Goal: Communication & Community: Answer question/provide support

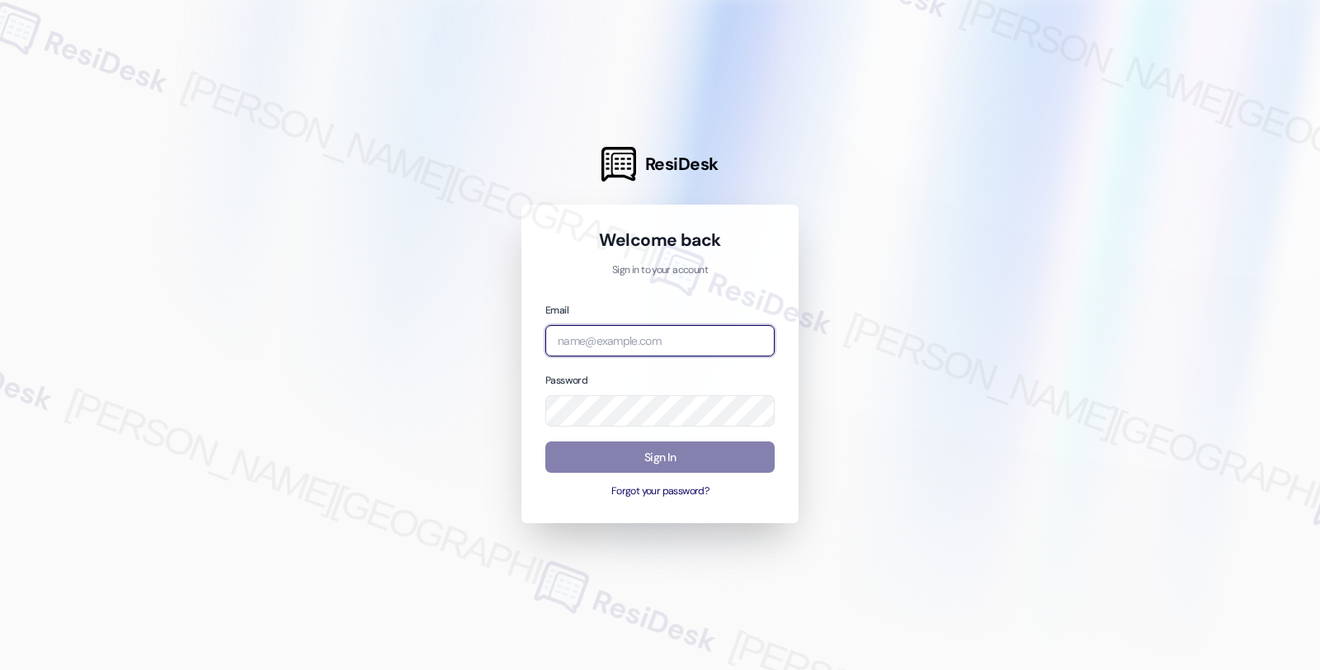
click at [680, 341] on input "email" at bounding box center [659, 341] width 229 height 32
type input "orio"
click at [749, 341] on input "orio" at bounding box center [659, 341] width 229 height 32
click at [645, 347] on input "orio" at bounding box center [659, 341] width 229 height 32
click at [674, 341] on input "email" at bounding box center [659, 341] width 229 height 32
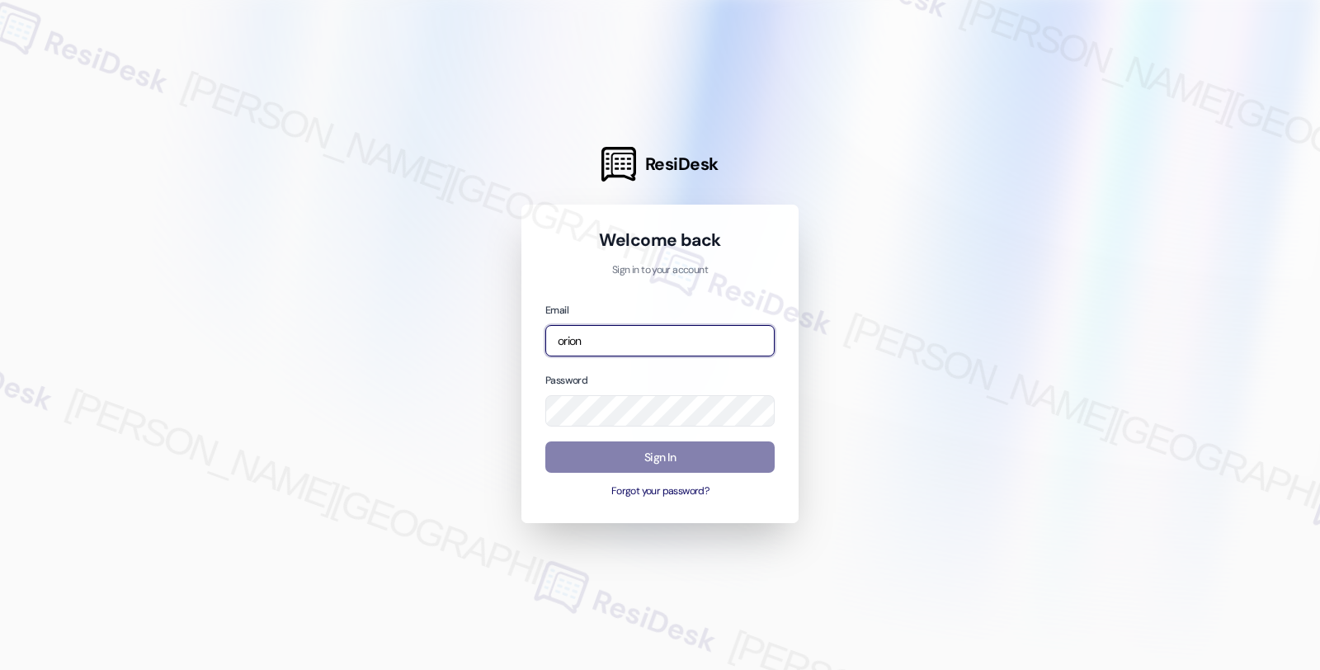
click at [0, 669] on com-1password-button at bounding box center [0, 670] width 0 height 0
click at [652, 326] on input "orion" at bounding box center [659, 341] width 229 height 32
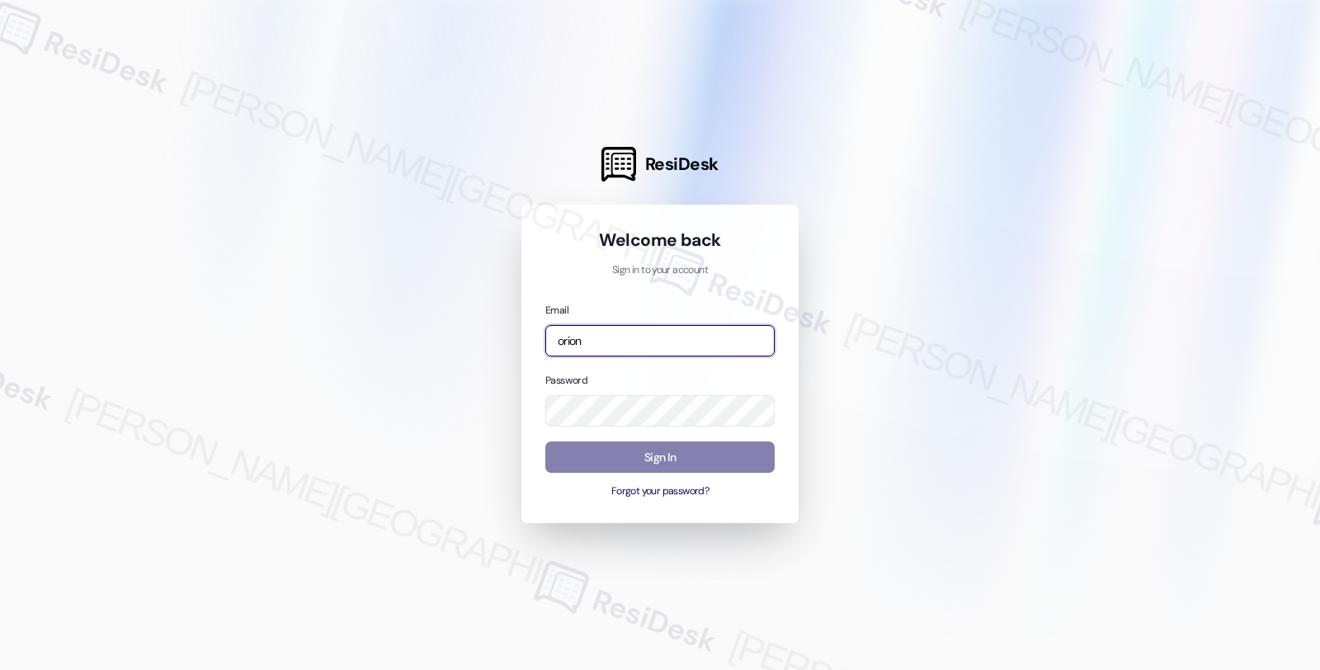
click at [612, 345] on input "orion" at bounding box center [659, 341] width 229 height 32
type input "automated-surveys-orion_housing-fides.ochoa@orion_housing.com"
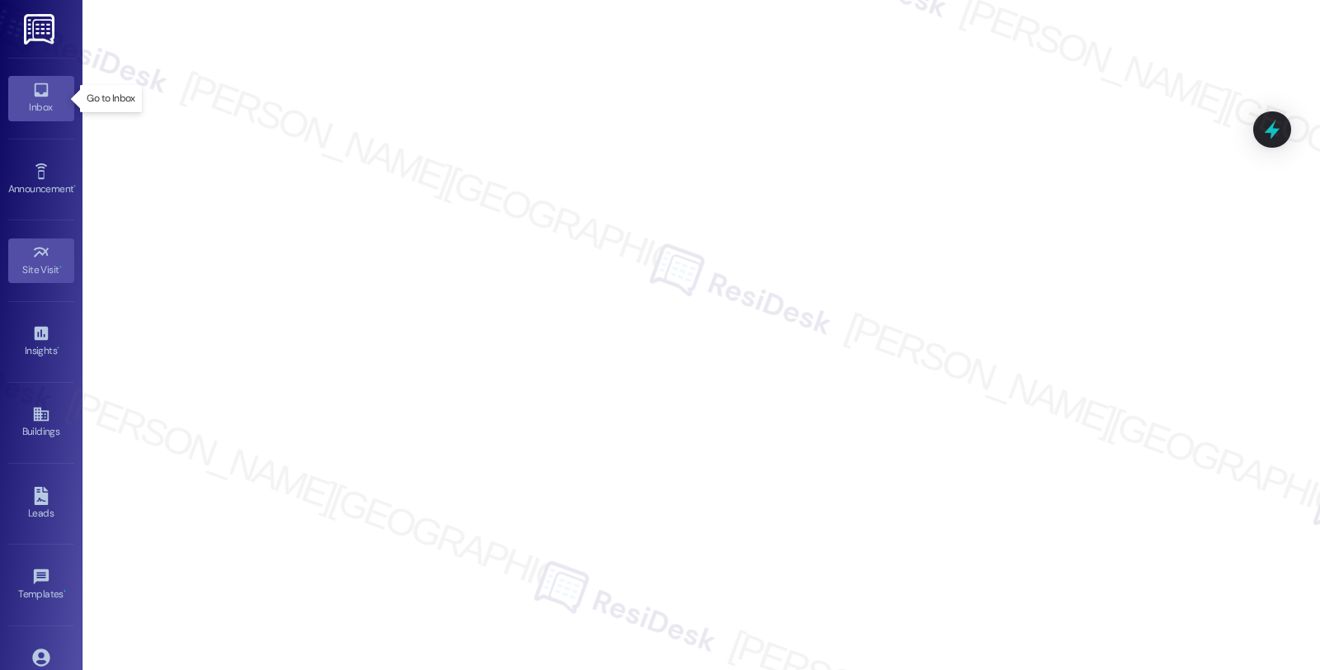
click at [32, 86] on icon at bounding box center [41, 90] width 18 height 18
